Goal: Browse casually: Explore the website without a specific task or goal

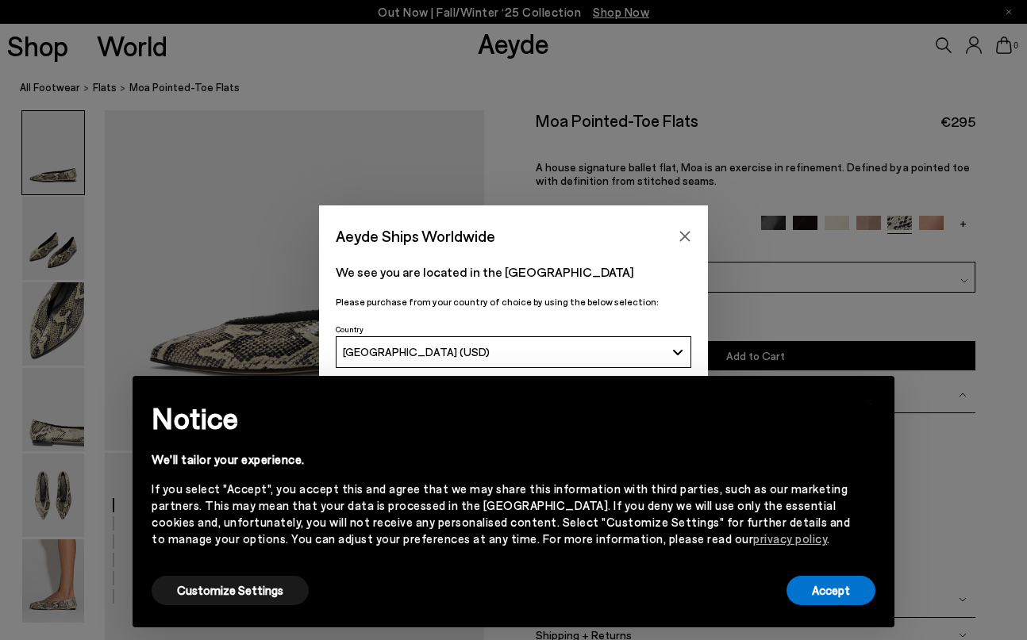
scroll to position [165, 0]
click at [685, 233] on icon "Close" at bounding box center [685, 236] width 13 height 13
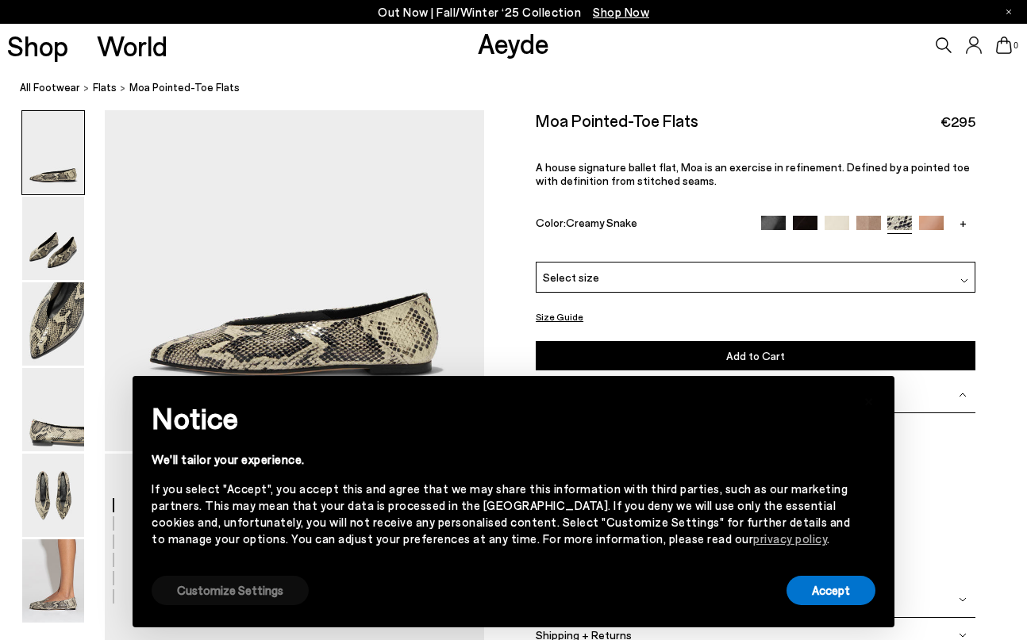
click at [223, 596] on button "Customize Settings" at bounding box center [230, 590] width 157 height 29
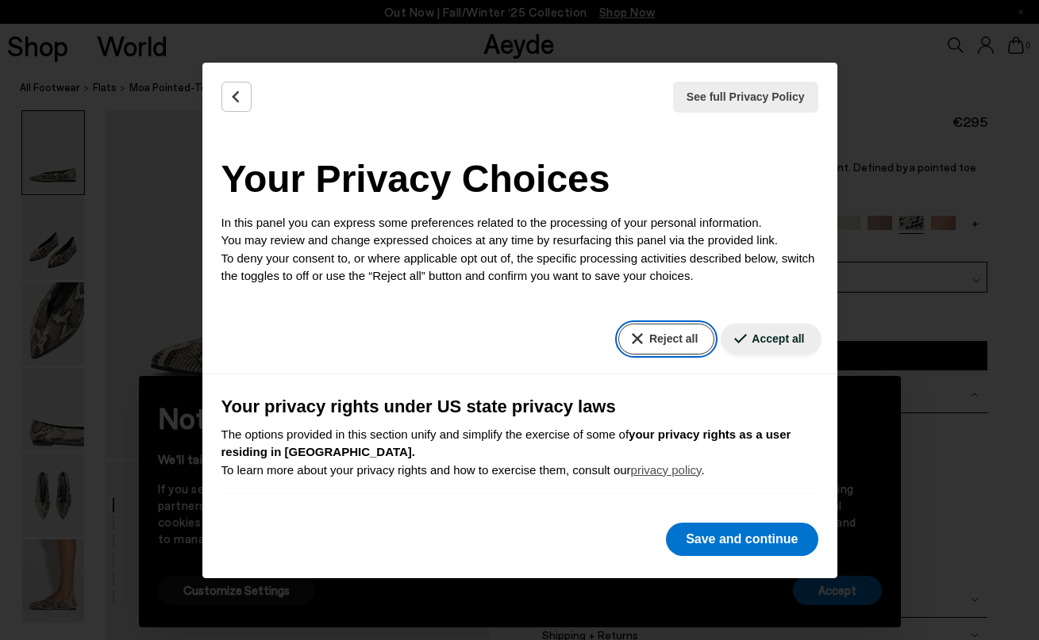
click at [632, 338] on button "Reject all" at bounding box center [666, 339] width 96 height 31
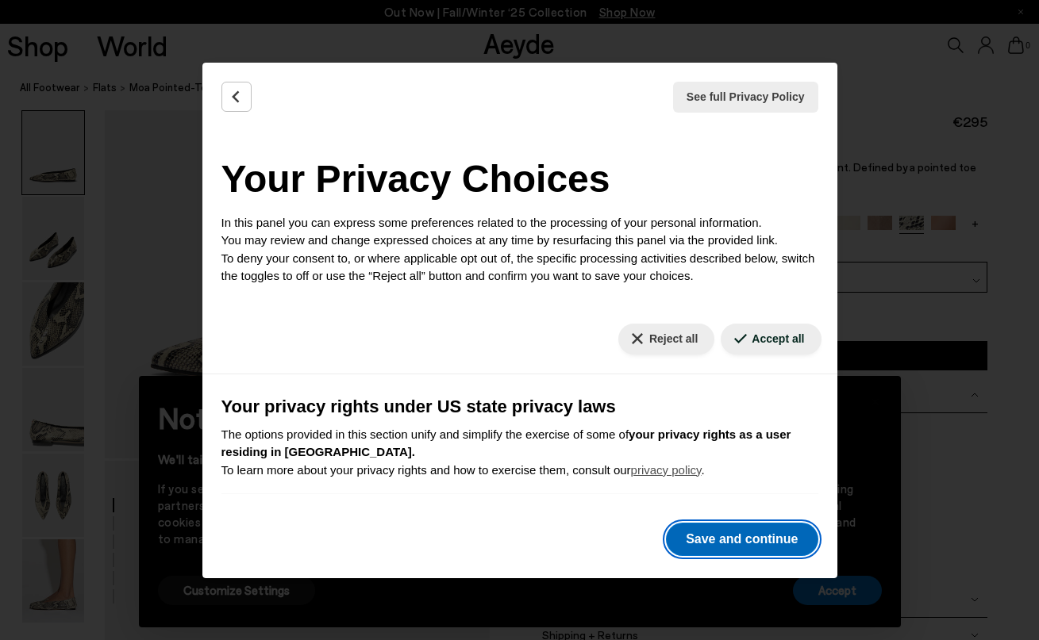
click at [728, 531] on button "Save and continue" at bounding box center [742, 539] width 152 height 33
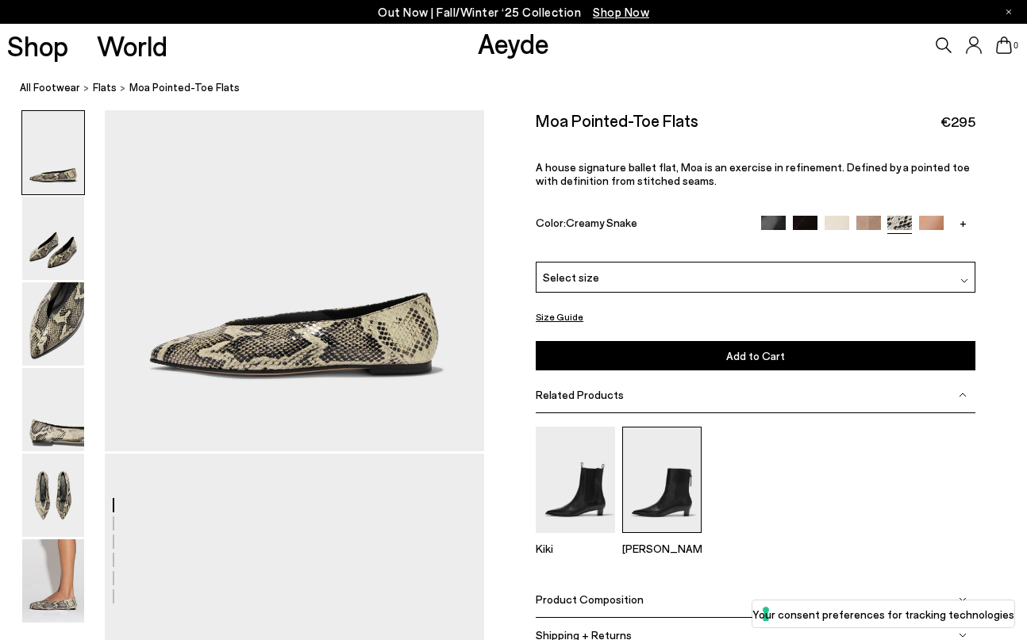
click at [673, 515] on img at bounding box center [661, 480] width 79 height 106
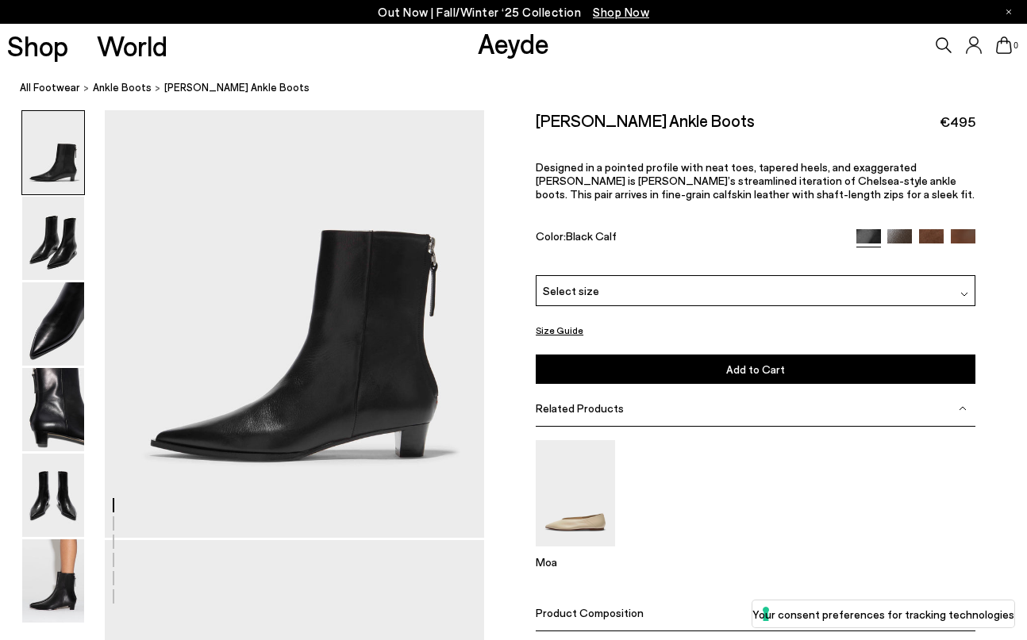
scroll to position [82, 0]
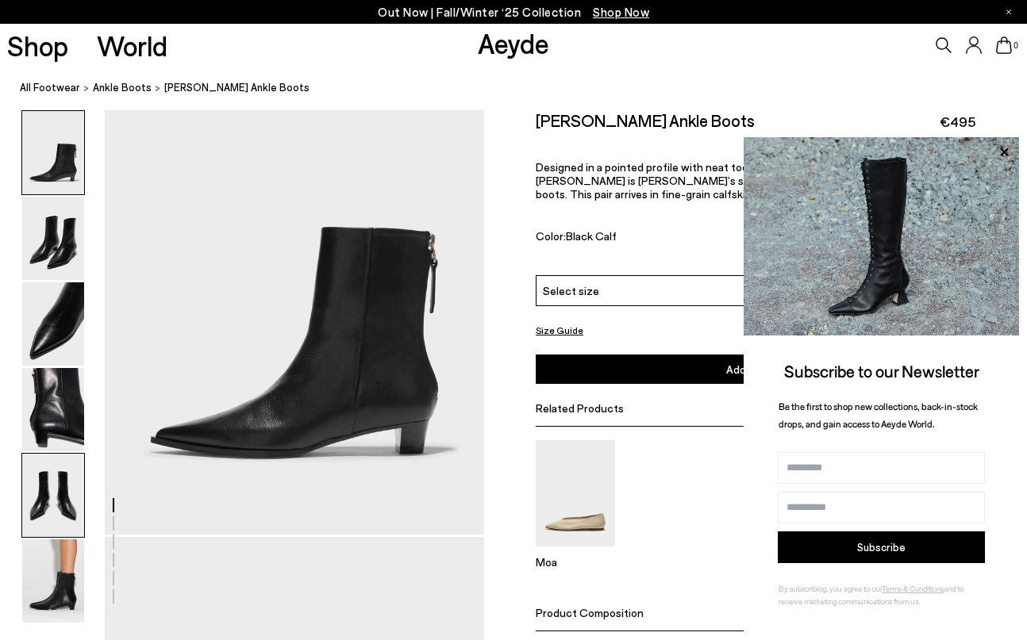
click at [63, 502] on img at bounding box center [53, 495] width 62 height 83
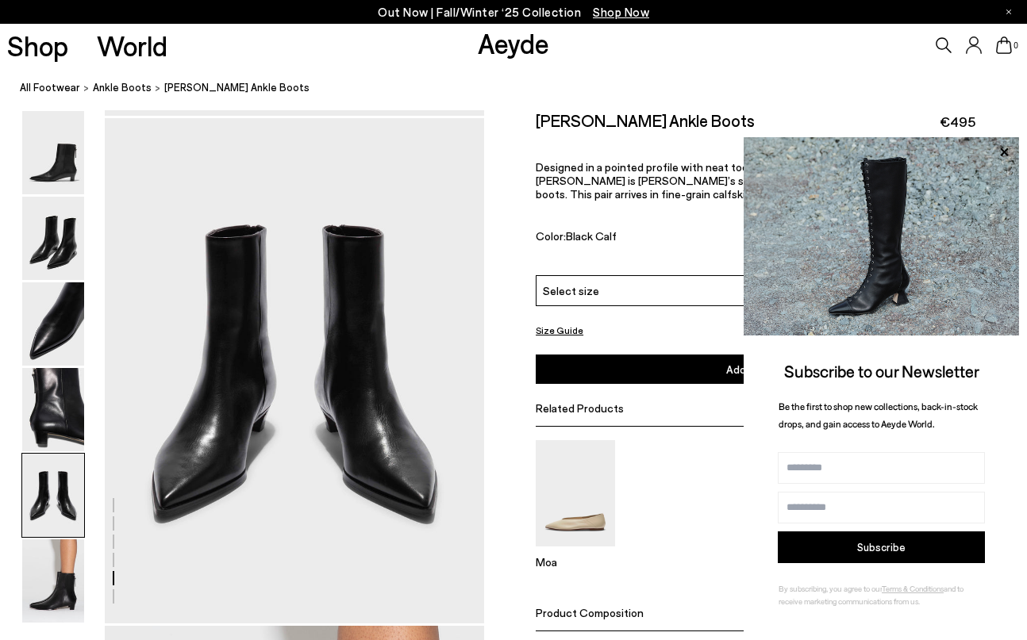
scroll to position [2036, 0]
